Goal: Information Seeking & Learning: Learn about a topic

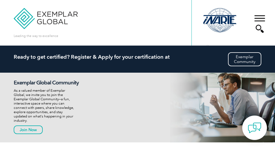
click at [262, 16] on div at bounding box center [259, 23] width 14 height 27
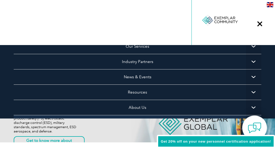
scroll to position [26, 0]
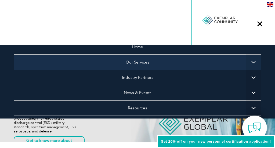
click at [139, 63] on link "Our Services" at bounding box center [138, 61] width 248 height 15
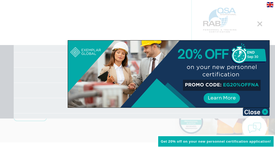
scroll to position [60, 0]
click at [256, 23] on div at bounding box center [137, 74] width 275 height 148
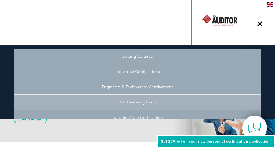
scroll to position [32, 0]
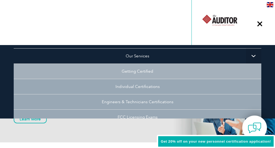
click at [133, 72] on link "Getting Certified" at bounding box center [138, 71] width 248 height 15
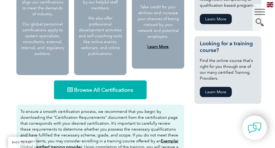
scroll to position [336, 0]
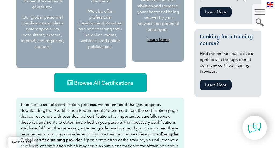
click at [117, 83] on span "Browse All Certifications" at bounding box center [103, 82] width 59 height 5
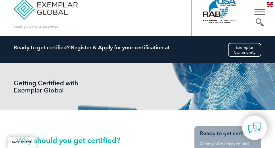
scroll to position [0, 0]
